Goal: Task Accomplishment & Management: Use online tool/utility

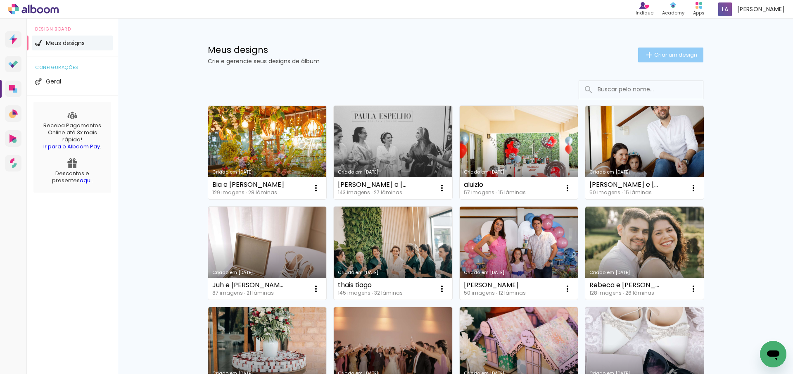
click at [671, 53] on span "Criar um design" at bounding box center [675, 54] width 43 height 5
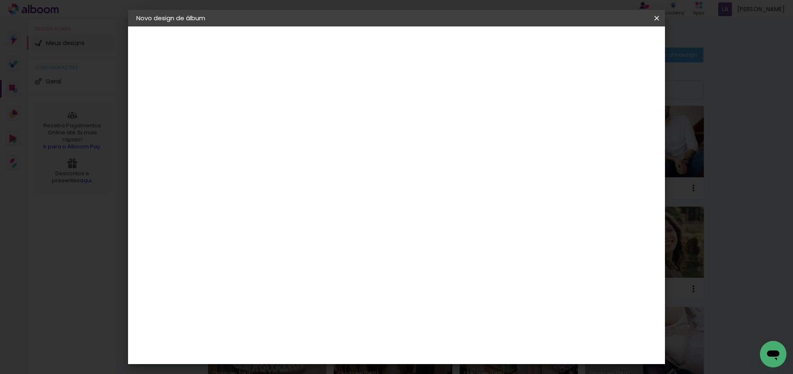
click at [271, 105] on input at bounding box center [271, 110] width 0 height 13
type input "marina"
type paper-input "marina"
click at [0, 0] on header "Informações Dê um título ao seu álbum. Avançar" at bounding box center [0, 0] width 0 height 0
click at [0, 0] on slot "Avançar" at bounding box center [0, 0] width 0 height 0
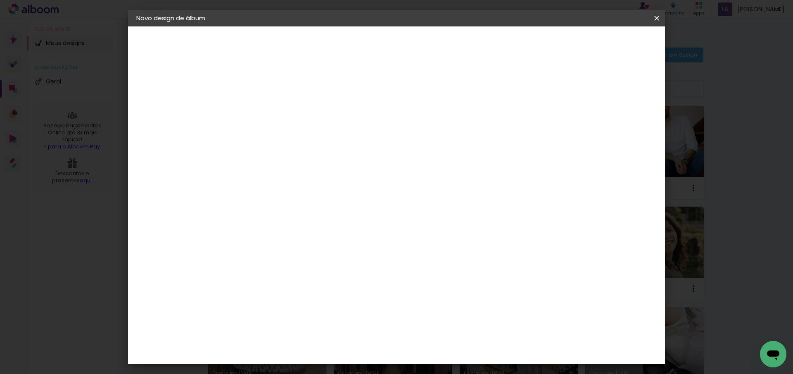
click at [426, 120] on paper-item "Tamanho Livre" at bounding box center [386, 125] width 79 height 18
click at [0, 0] on slot "Avançar" at bounding box center [0, 0] width 0 height 0
drag, startPoint x: 247, startPoint y: 237, endPoint x: 311, endPoint y: 231, distance: 63.5
click at [311, 171] on div "30 cm cm cm mm A maioria das encadernadoras sugere 5mm de sangria." at bounding box center [430, 137] width 390 height 66
type input "25"
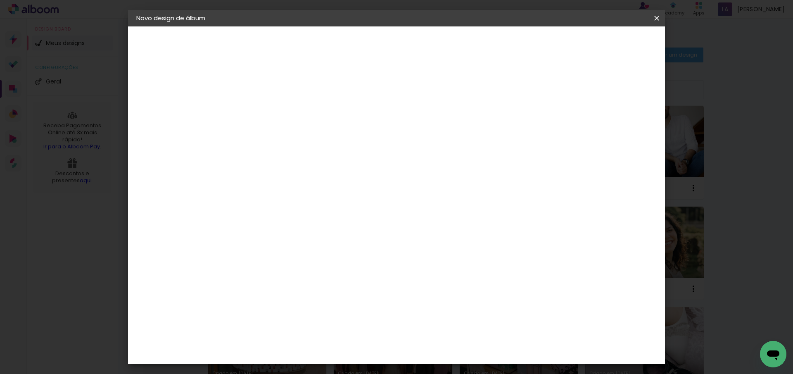
type paper-input "25"
drag, startPoint x: 443, startPoint y: 323, endPoint x: 482, endPoint y: 317, distance: 39.2
click at [482, 317] on div "cm" at bounding box center [447, 317] width 324 height 29
type input "50"
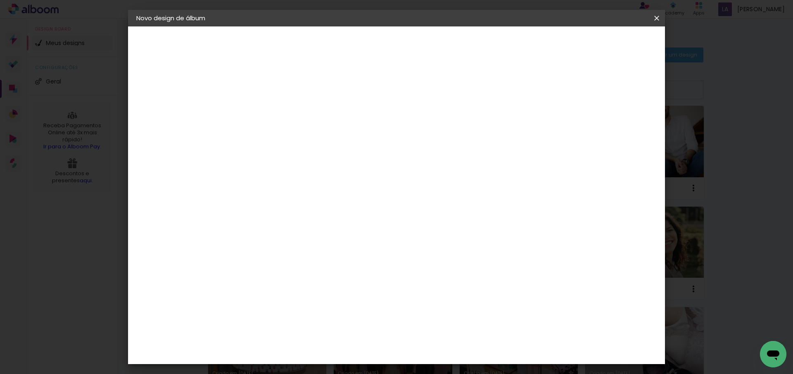
type paper-input "50"
click at [605, 43] on span "Iniciar design" at bounding box center [586, 44] width 38 height 6
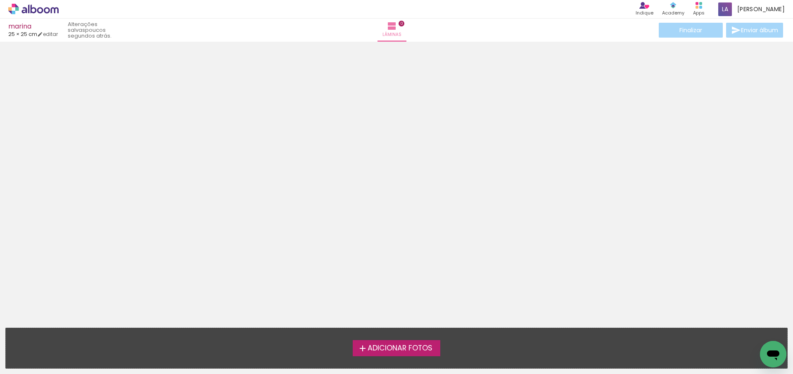
click at [411, 351] on span "Adicionar Fotos" at bounding box center [400, 347] width 65 height 7
click at [0, 0] on input "file" at bounding box center [0, 0] width 0 height 0
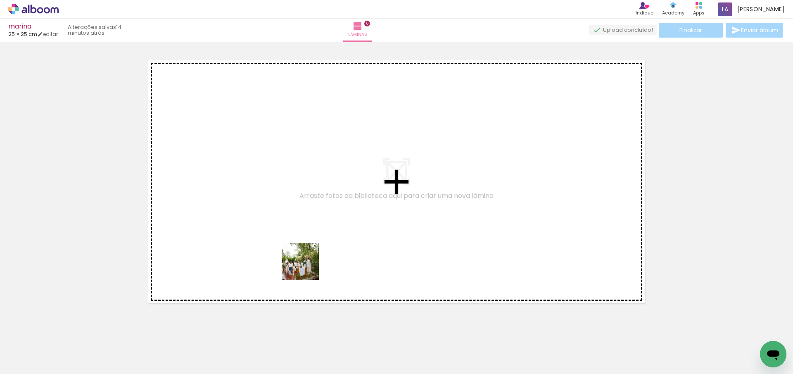
drag, startPoint x: 131, startPoint y: 355, endPoint x: 311, endPoint y: 265, distance: 200.4
click at [311, 265] on quentale-workspace at bounding box center [396, 187] width 793 height 374
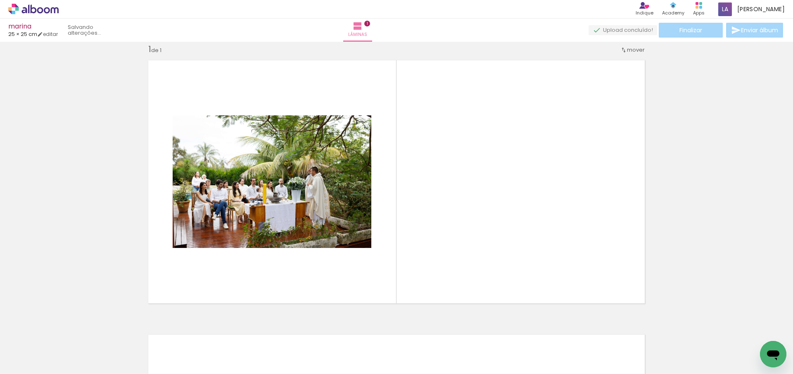
scroll to position [11, 0]
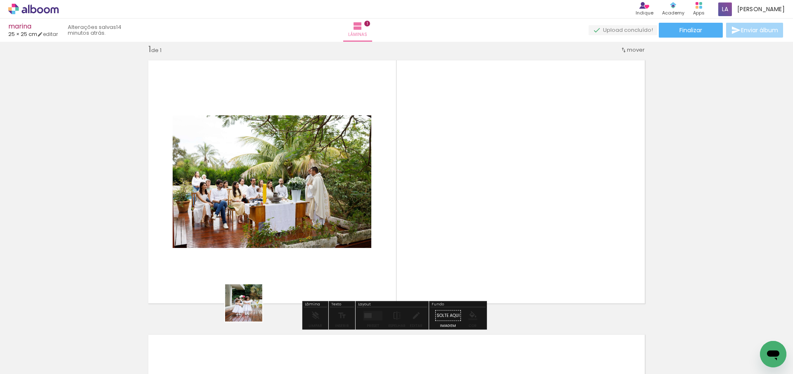
drag, startPoint x: 182, startPoint y: 356, endPoint x: 512, endPoint y: 216, distance: 358.3
click at [514, 215] on quentale-workspace at bounding box center [396, 187] width 793 height 374
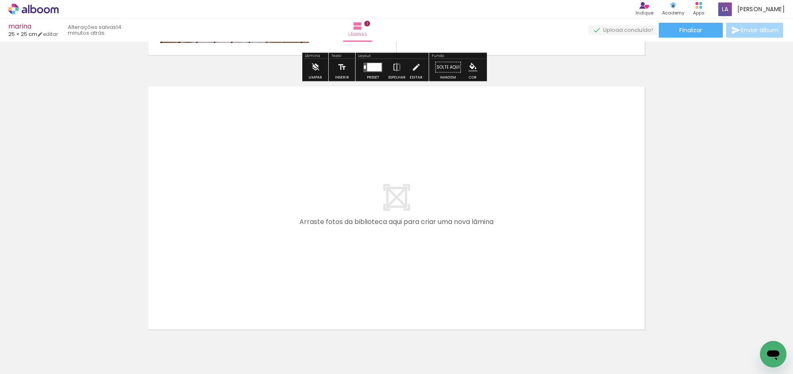
scroll to position [300, 0]
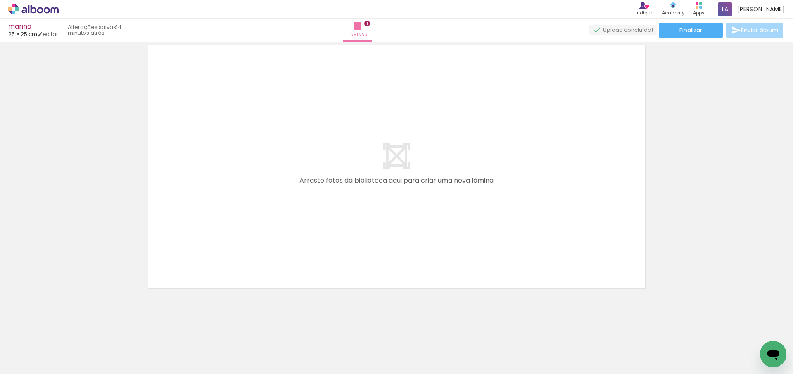
drag, startPoint x: 92, startPoint y: 352, endPoint x: 259, endPoint y: 249, distance: 196.2
click at [266, 242] on quentale-workspace at bounding box center [396, 187] width 793 height 374
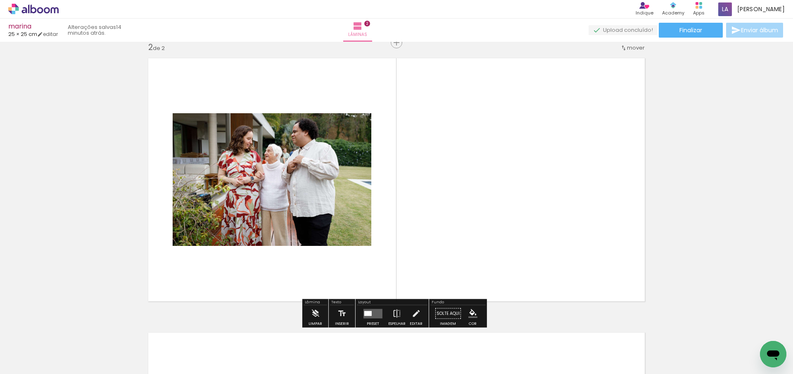
scroll to position [285, 0]
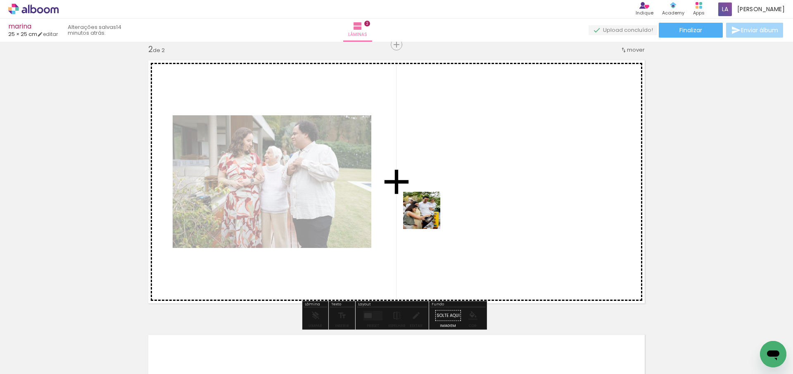
drag, startPoint x: 230, startPoint y: 335, endPoint x: 439, endPoint y: 213, distance: 242.1
click at [438, 213] on quentale-workspace at bounding box center [396, 187] width 793 height 374
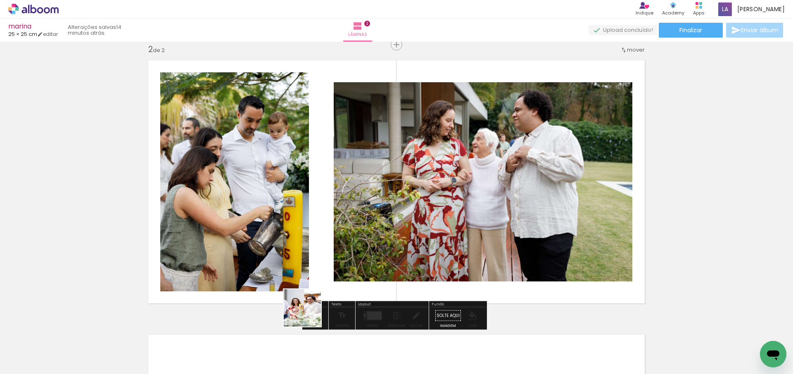
drag, startPoint x: 280, startPoint y: 350, endPoint x: 408, endPoint y: 226, distance: 177.8
click at [401, 232] on quentale-workspace at bounding box center [396, 187] width 793 height 374
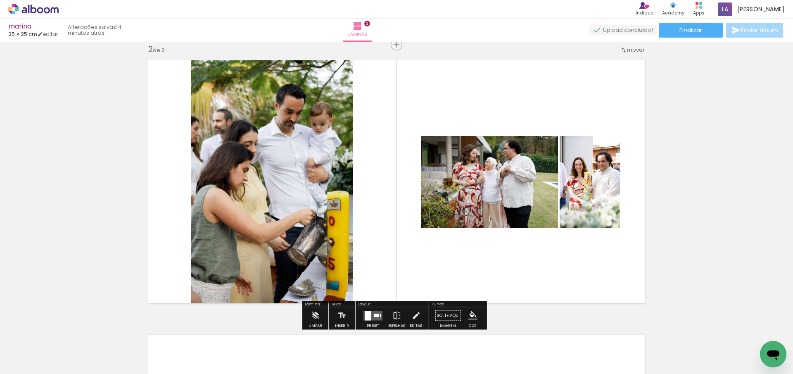
click at [369, 316] on div at bounding box center [368, 315] width 6 height 9
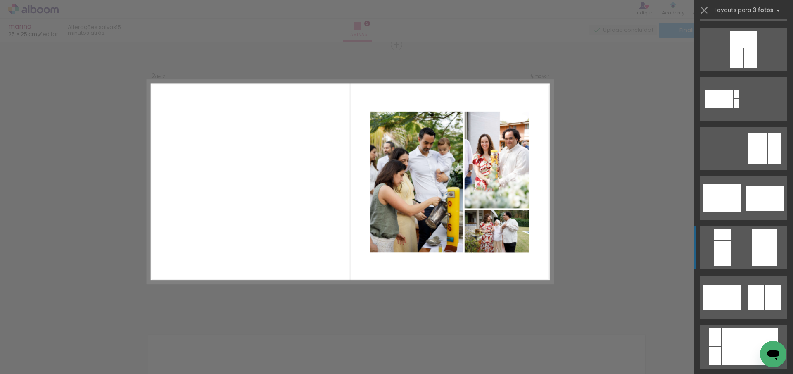
scroll to position [147, 0]
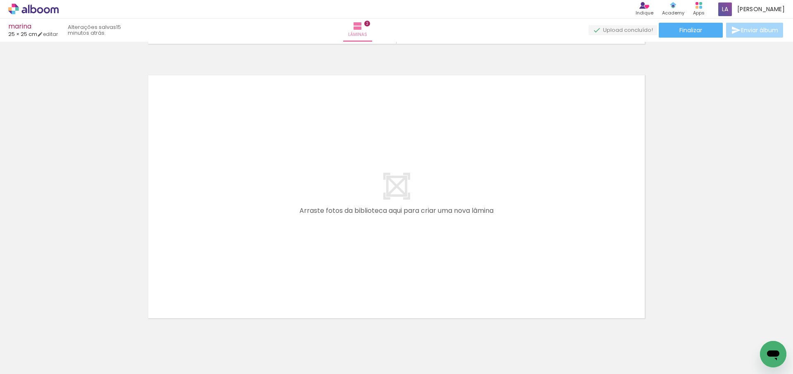
scroll to position [547, 0]
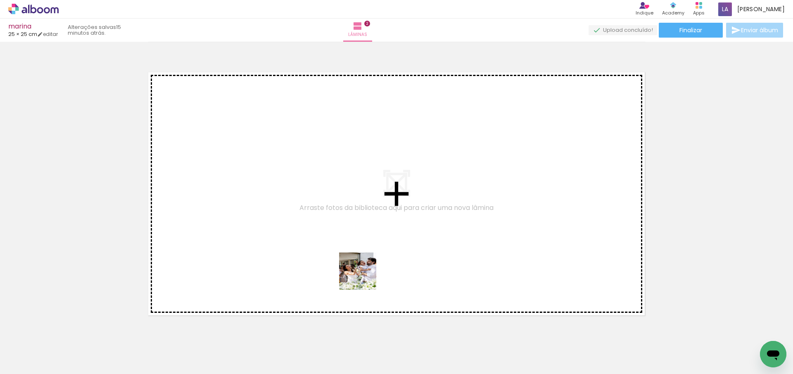
drag, startPoint x: 362, startPoint y: 349, endPoint x: 363, endPoint y: 276, distance: 72.7
click at [363, 276] on quentale-workspace at bounding box center [396, 187] width 793 height 374
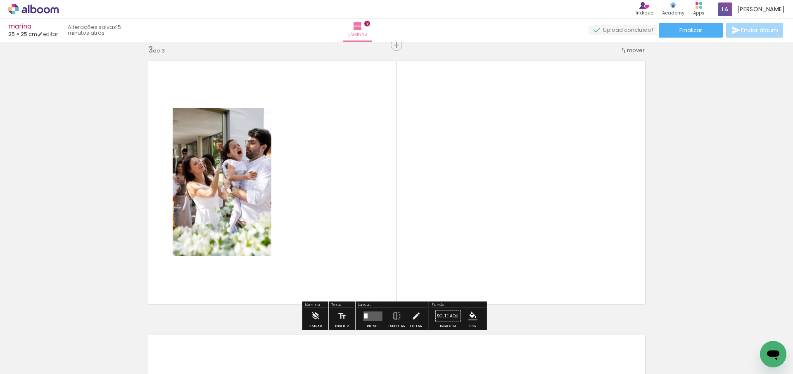
scroll to position [559, 0]
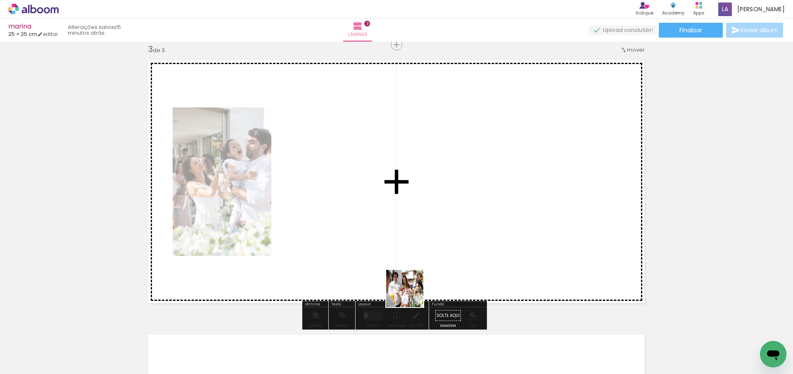
drag, startPoint x: 408, startPoint y: 353, endPoint x: 412, endPoint y: 262, distance: 91.3
click at [412, 262] on quentale-workspace at bounding box center [396, 187] width 793 height 374
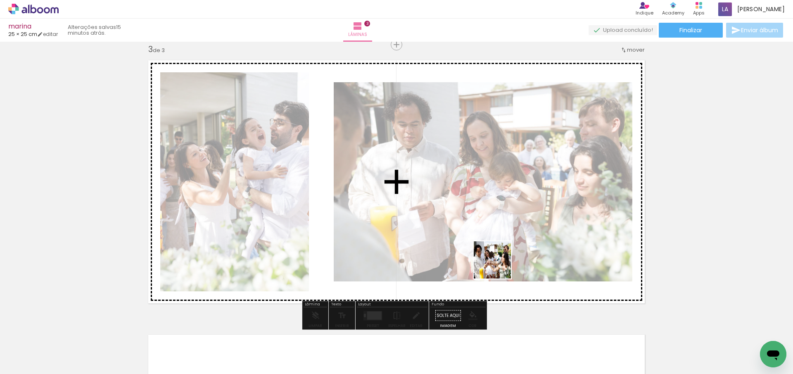
drag, startPoint x: 465, startPoint y: 356, endPoint x: 502, endPoint y: 268, distance: 94.7
click at [502, 259] on quentale-workspace at bounding box center [396, 187] width 793 height 374
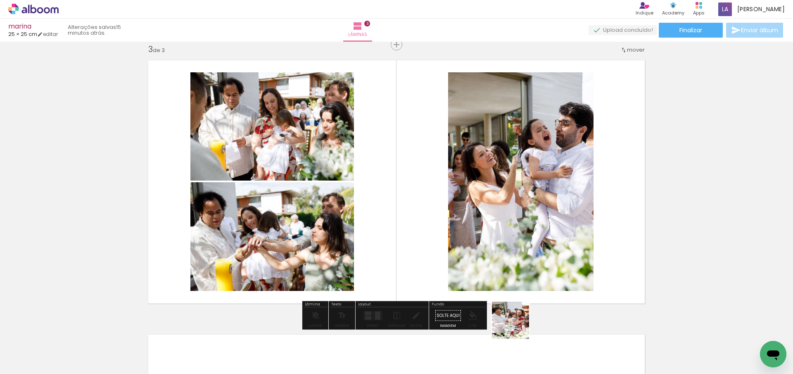
drag, startPoint x: 515, startPoint y: 344, endPoint x: 533, endPoint y: 275, distance: 71.8
click at [534, 270] on quentale-workspace at bounding box center [396, 187] width 793 height 374
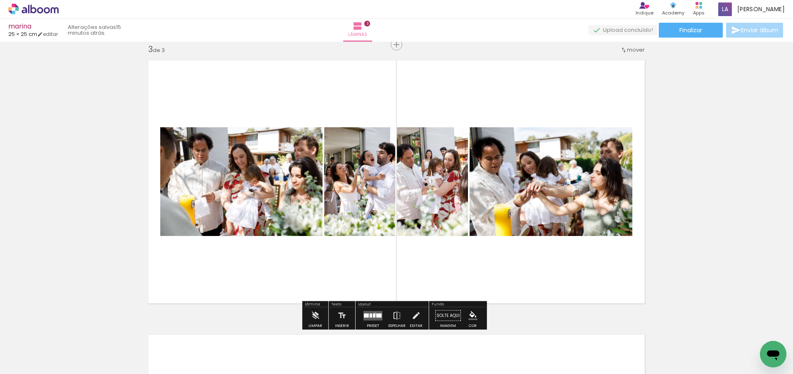
click at [373, 314] on div at bounding box center [374, 315] width 2 height 4
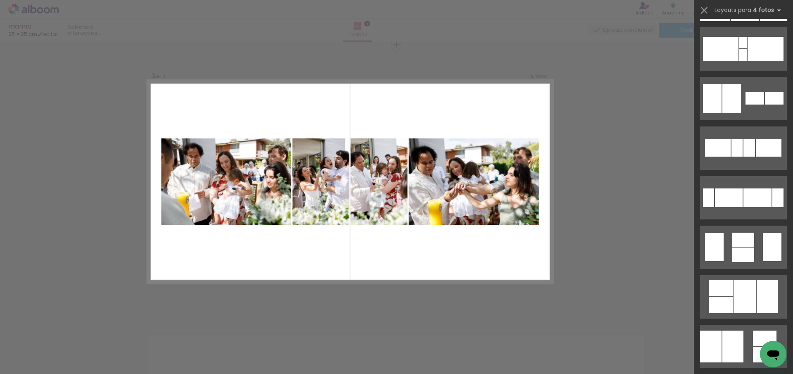
scroll to position [0, 0]
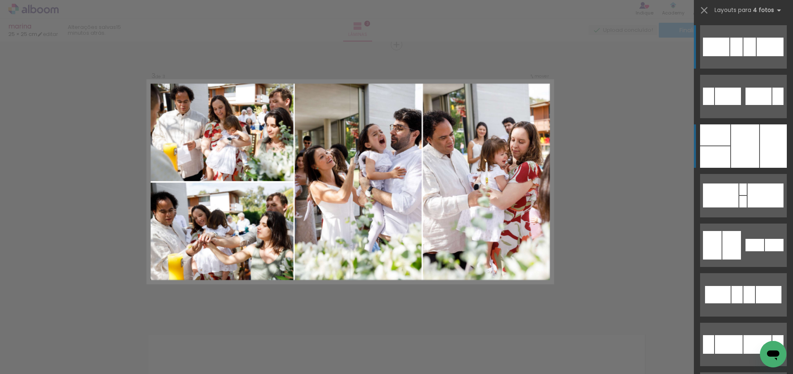
click at [749, 148] on div at bounding box center [745, 145] width 28 height 43
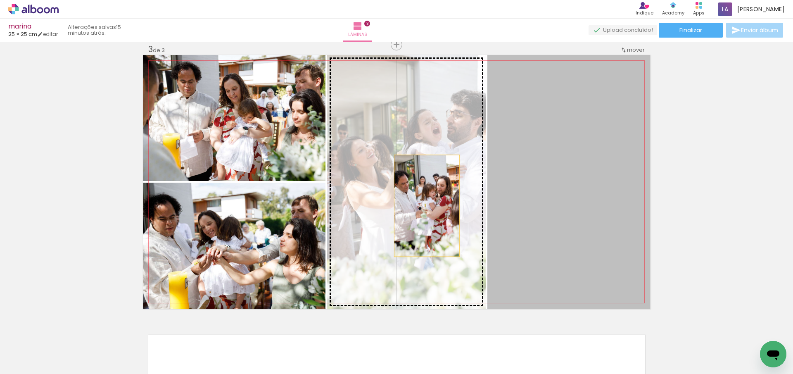
drag, startPoint x: 571, startPoint y: 204, endPoint x: 423, endPoint y: 206, distance: 147.4
click at [0, 0] on slot at bounding box center [0, 0] width 0 height 0
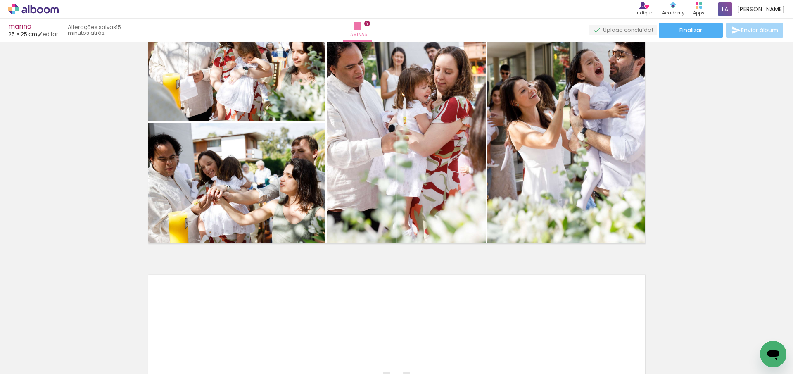
scroll to position [602, 0]
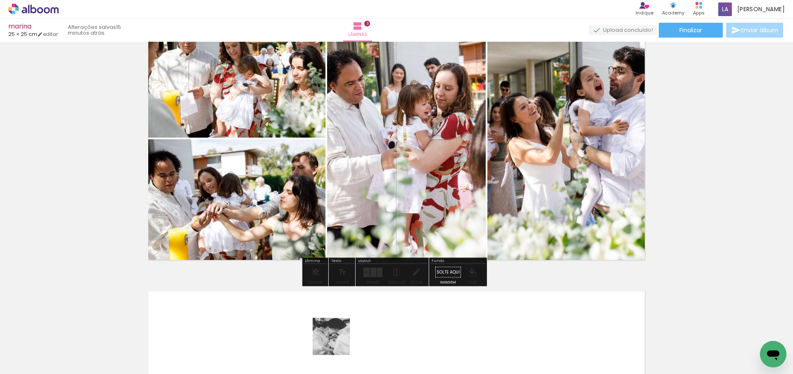
drag, startPoint x: 337, startPoint y: 342, endPoint x: 493, endPoint y: 237, distance: 188.3
click at [486, 242] on quentale-workspace at bounding box center [396, 187] width 793 height 374
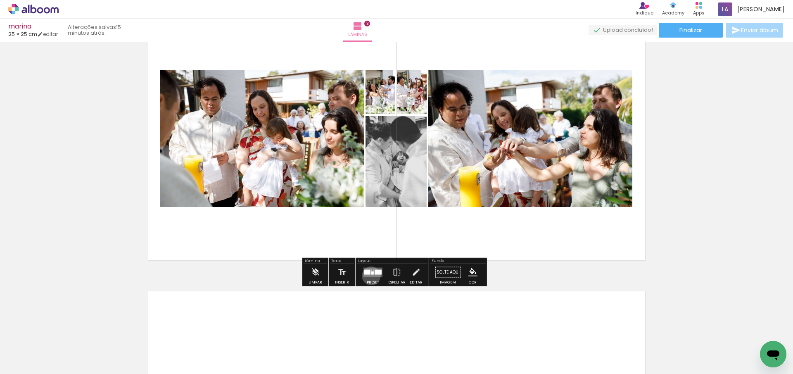
click at [369, 275] on quentale-layouter at bounding box center [372, 271] width 19 height 9
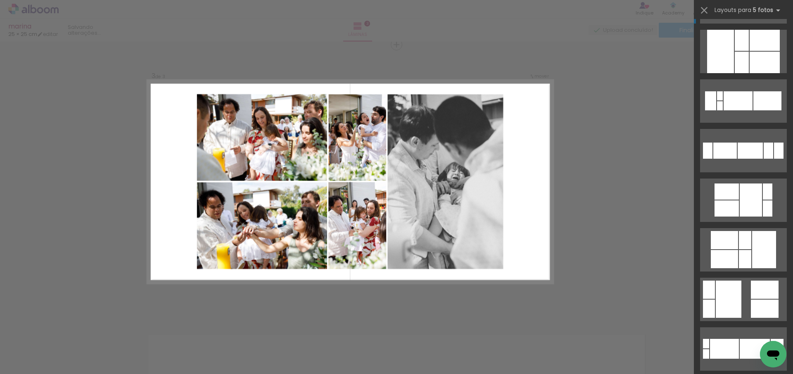
scroll to position [0, 0]
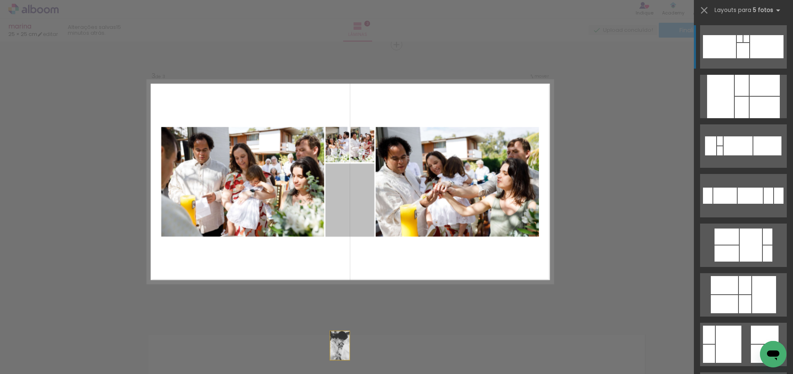
drag, startPoint x: 363, startPoint y: 202, endPoint x: 334, endPoint y: 382, distance: 181.9
click at [334, 373] on html "link( href="../../bower_components/polymer/polymer.html" rel="import" ) picture…" at bounding box center [396, 187] width 793 height 374
drag, startPoint x: 362, startPoint y: 215, endPoint x: 339, endPoint y: 357, distance: 143.4
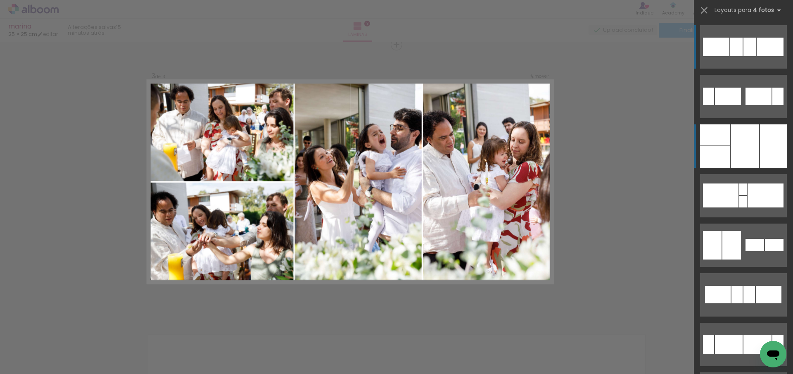
click at [760, 161] on div at bounding box center [773, 145] width 27 height 43
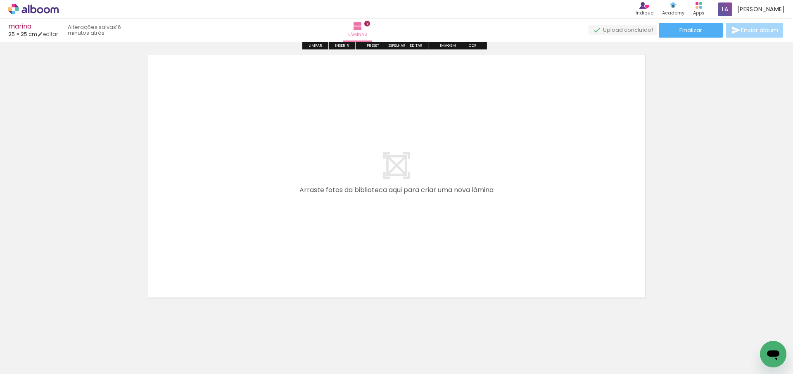
scroll to position [838, 0]
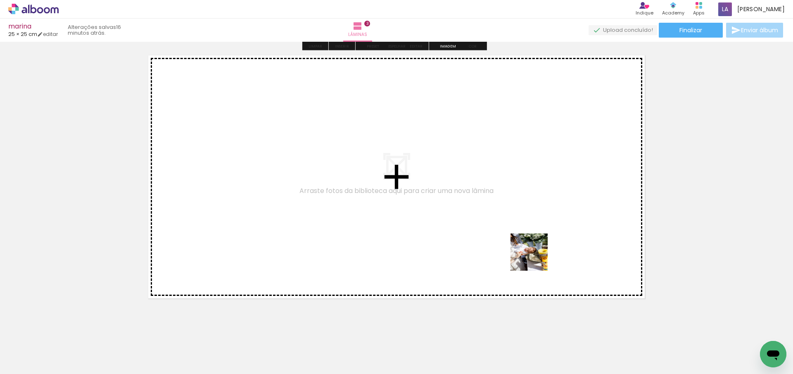
drag, startPoint x: 536, startPoint y: 276, endPoint x: 533, endPoint y: 244, distance: 32.3
click at [533, 244] on quentale-workspace at bounding box center [396, 187] width 793 height 374
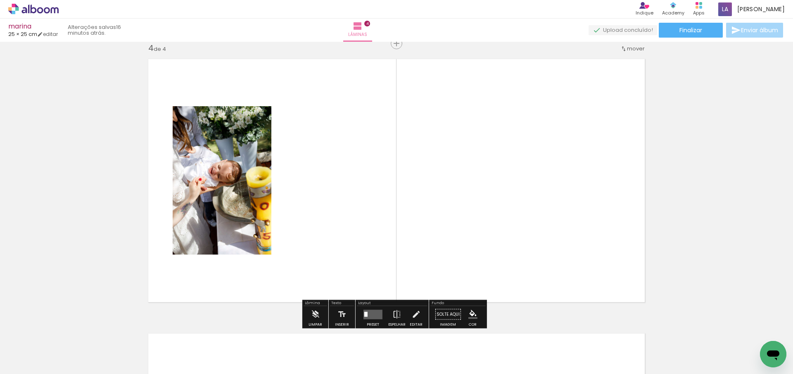
scroll to position [833, 0]
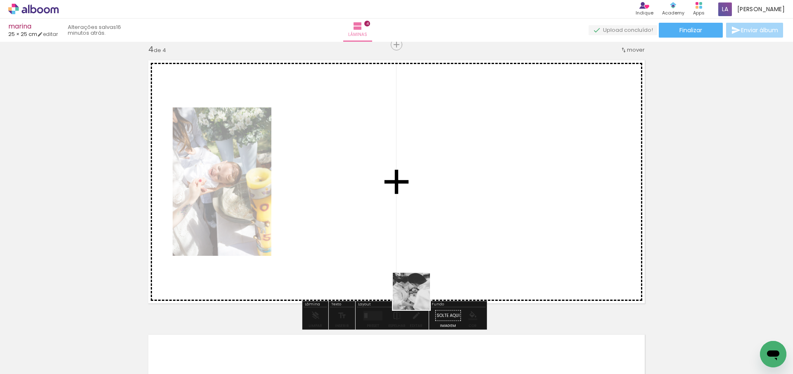
drag, startPoint x: 312, startPoint y: 354, endPoint x: 439, endPoint y: 287, distance: 143.9
click at [439, 287] on quentale-workspace at bounding box center [396, 187] width 793 height 374
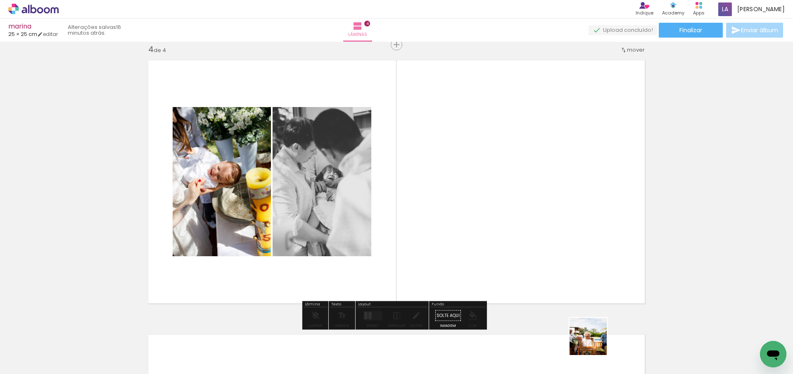
drag, startPoint x: 594, startPoint y: 349, endPoint x: 552, endPoint y: 231, distance: 125.8
click at [555, 235] on quentale-workspace at bounding box center [396, 187] width 793 height 374
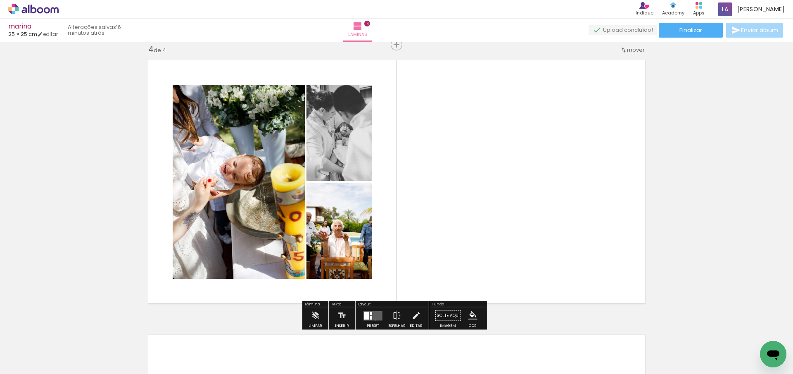
click at [373, 320] on quentale-layouter at bounding box center [372, 315] width 19 height 9
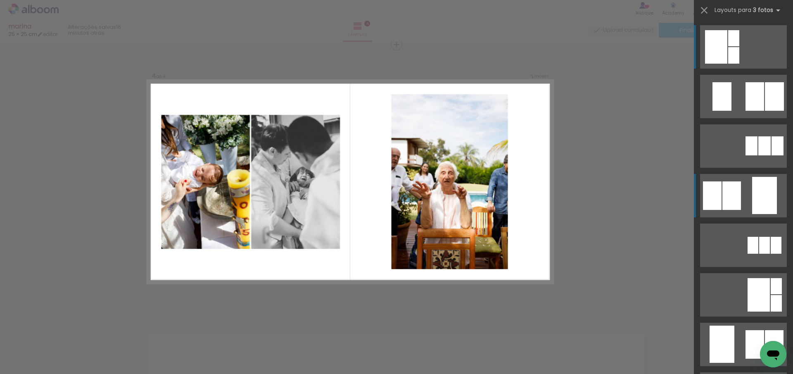
scroll to position [833, 0]
click at [739, 64] on div at bounding box center [733, 55] width 11 height 17
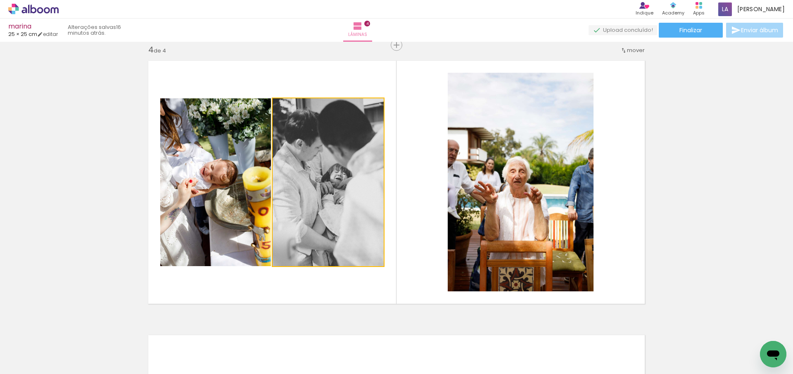
drag, startPoint x: 341, startPoint y: 210, endPoint x: 503, endPoint y: 198, distance: 162.3
click at [0, 0] on slot at bounding box center [0, 0] width 0 height 0
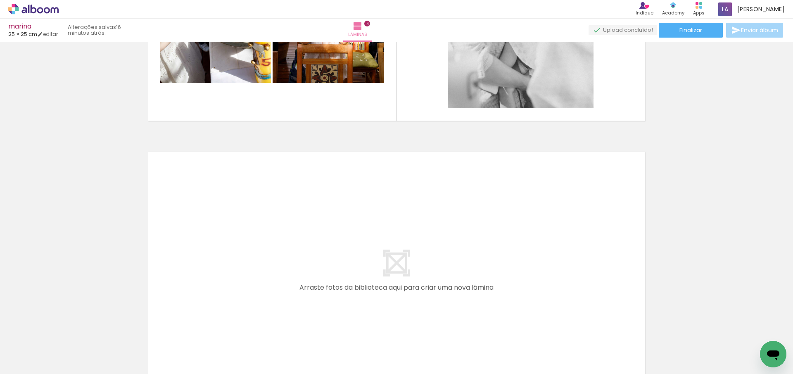
scroll to position [1020, 0]
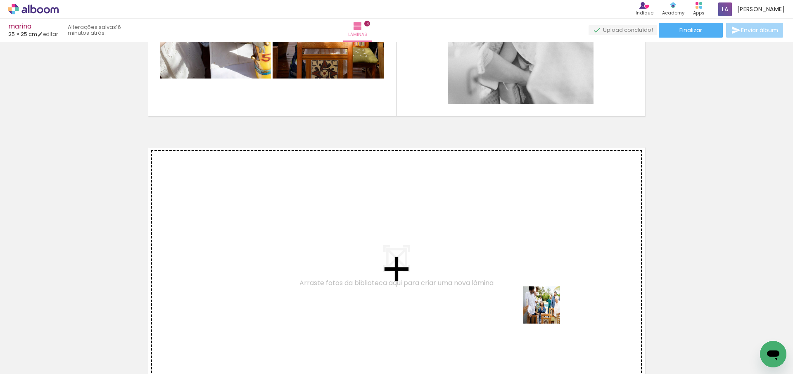
drag, startPoint x: 633, startPoint y: 348, endPoint x: 505, endPoint y: 295, distance: 137.6
click at [505, 295] on quentale-workspace at bounding box center [396, 187] width 793 height 374
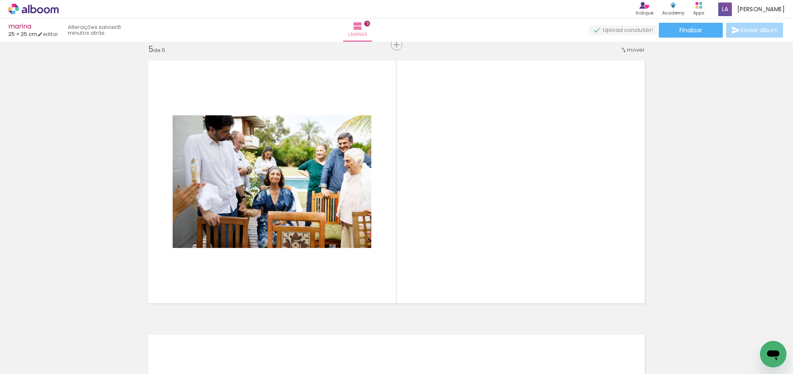
scroll to position [0, 319]
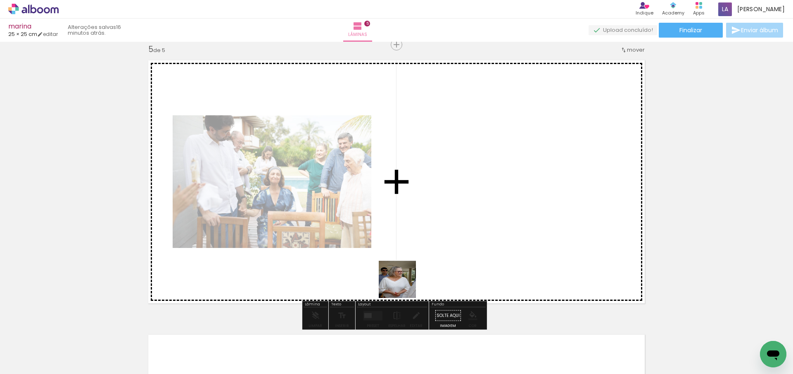
drag, startPoint x: 370, startPoint y: 345, endPoint x: 417, endPoint y: 275, distance: 84.2
click at [413, 263] on quentale-workspace at bounding box center [396, 187] width 793 height 374
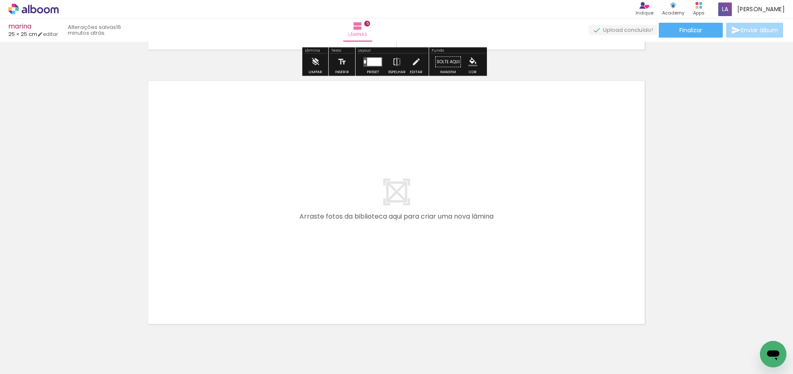
drag, startPoint x: 398, startPoint y: 295, endPoint x: 393, endPoint y: 288, distance: 8.4
click at [393, 288] on quentale-workspace at bounding box center [396, 187] width 793 height 374
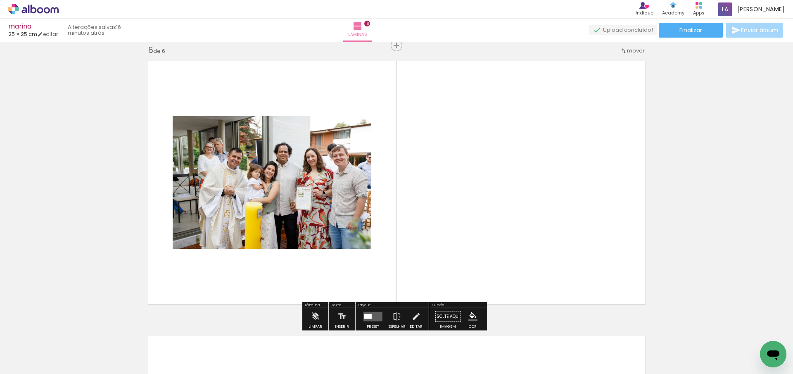
scroll to position [1382, 0]
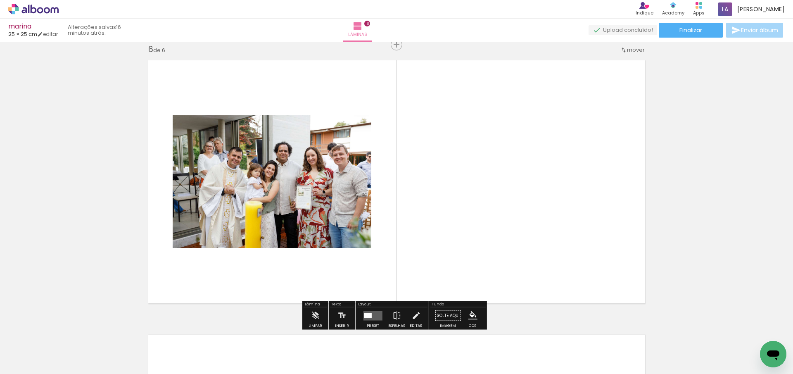
drag, startPoint x: 460, startPoint y: 349, endPoint x: 486, endPoint y: 245, distance: 106.5
click at [486, 245] on quentale-workspace at bounding box center [396, 187] width 793 height 374
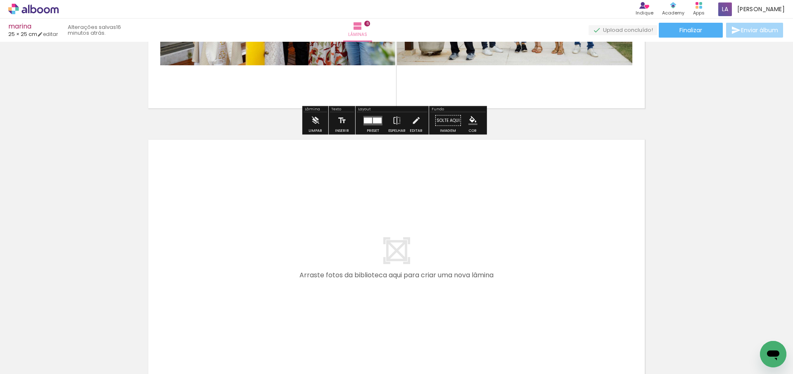
scroll to position [1412, 0]
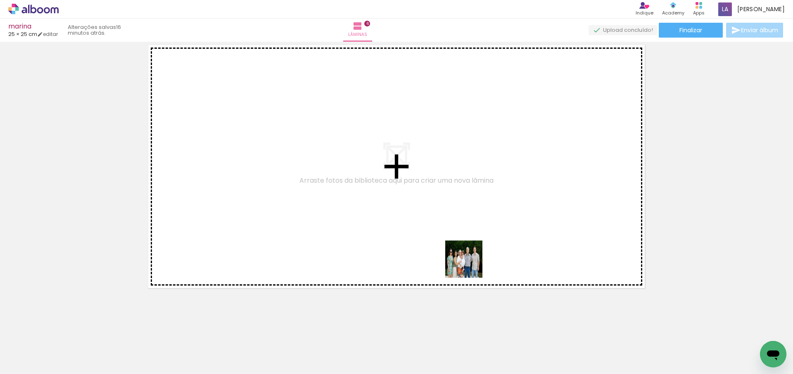
drag, startPoint x: 504, startPoint y: 327, endPoint x: 488, endPoint y: 294, distance: 36.9
click at [467, 261] on quentale-workspace at bounding box center [396, 187] width 793 height 374
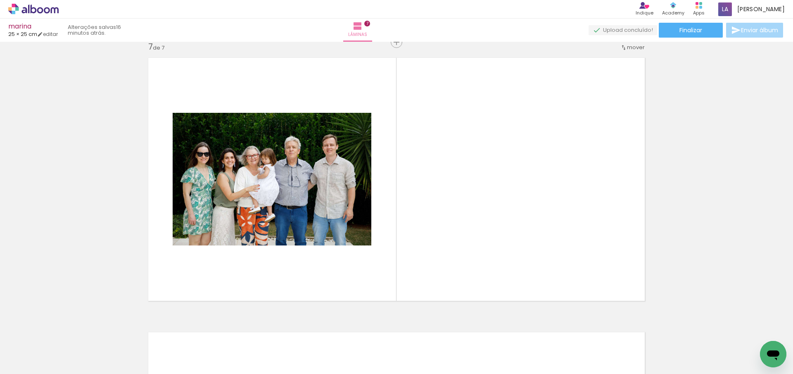
scroll to position [1656, 0]
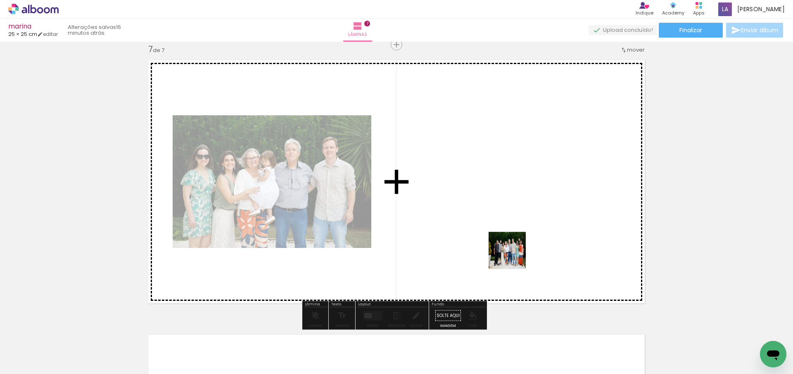
drag, startPoint x: 550, startPoint y: 344, endPoint x: 513, endPoint y: 256, distance: 94.6
click at [513, 256] on quentale-workspace at bounding box center [396, 187] width 793 height 374
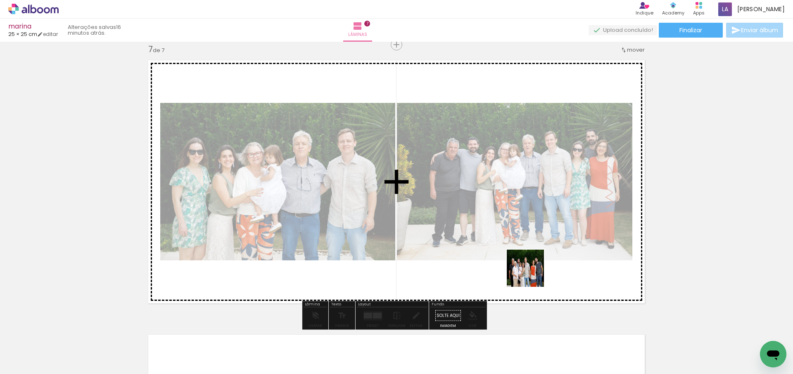
drag, startPoint x: 601, startPoint y: 351, endPoint x: 538, endPoint y: 265, distance: 106.7
click at [524, 263] on quentale-workspace at bounding box center [396, 187] width 793 height 374
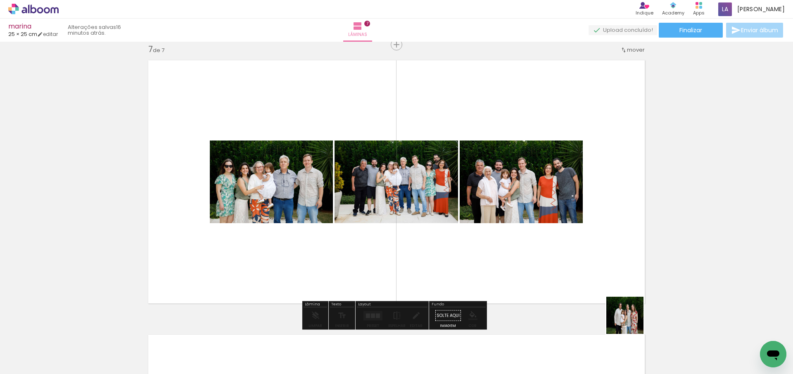
drag, startPoint x: 636, startPoint y: 331, endPoint x: 570, endPoint y: 261, distance: 96.1
click at [557, 248] on quentale-workspace at bounding box center [396, 187] width 793 height 374
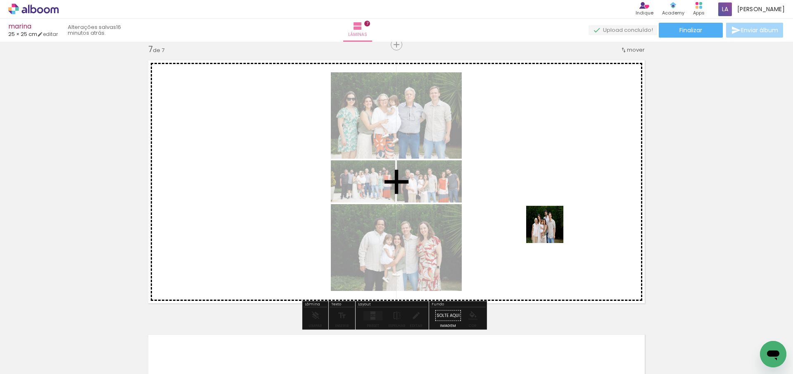
drag, startPoint x: 690, startPoint y: 354, endPoint x: 550, endPoint y: 229, distance: 188.1
click at [550, 229] on quentale-workspace at bounding box center [396, 187] width 793 height 374
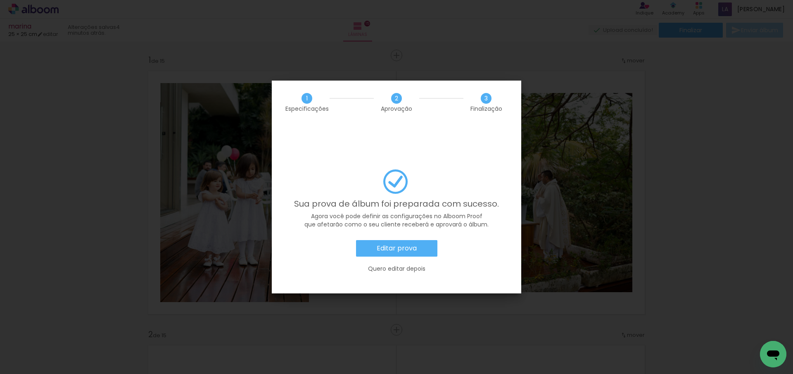
scroll to position [0, 1590]
click at [0, 0] on slot "Quero editar depois" at bounding box center [0, 0] width 0 height 0
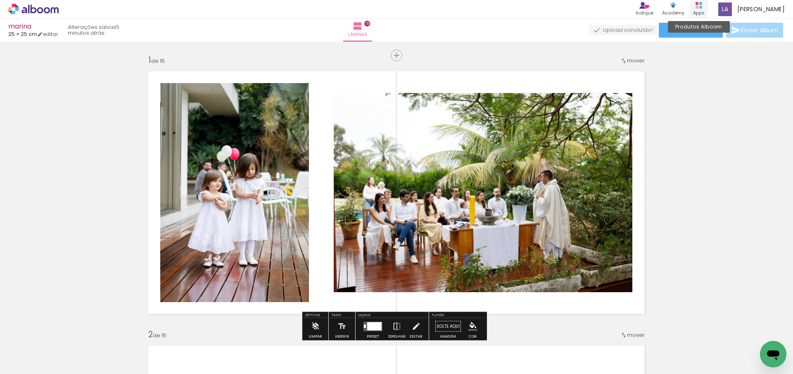
click at [702, 7] on rect at bounding box center [700, 7] width 3 height 3
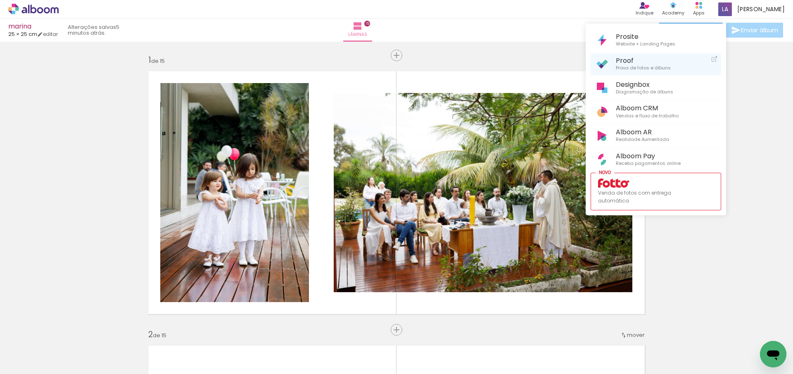
click at [646, 61] on span "Proof" at bounding box center [643, 61] width 55 height 8
click at [462, 124] on div at bounding box center [396, 187] width 793 height 374
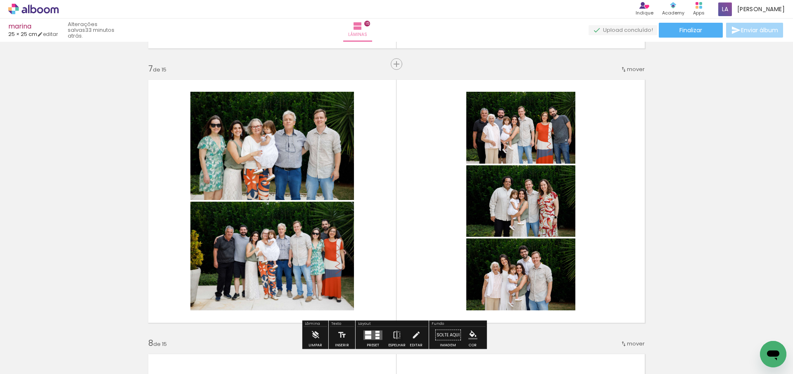
scroll to position [1639, 0]
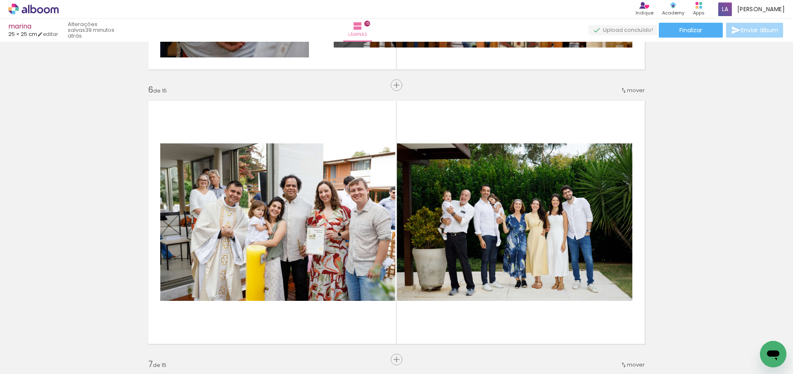
scroll to position [1341, 0]
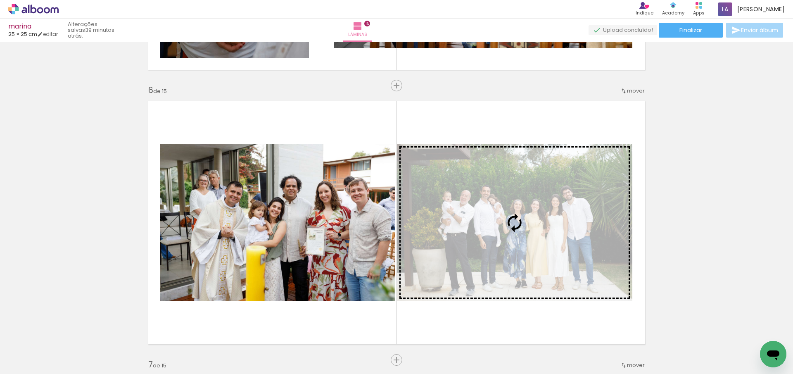
drag, startPoint x: 317, startPoint y: 281, endPoint x: 464, endPoint y: 216, distance: 161.4
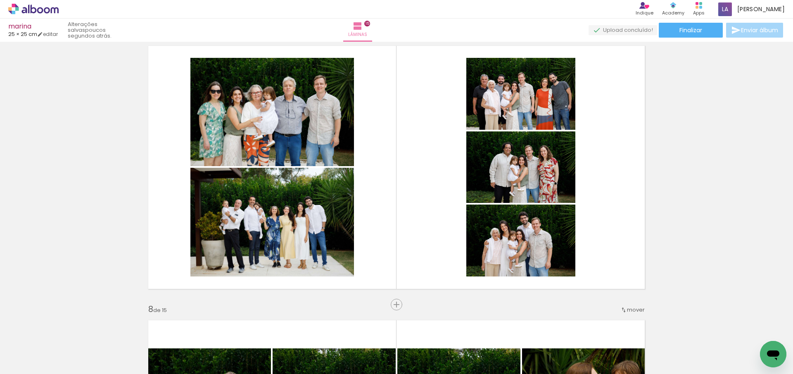
scroll to position [1731, 0]
